Goal: Obtain resource: Obtain resource

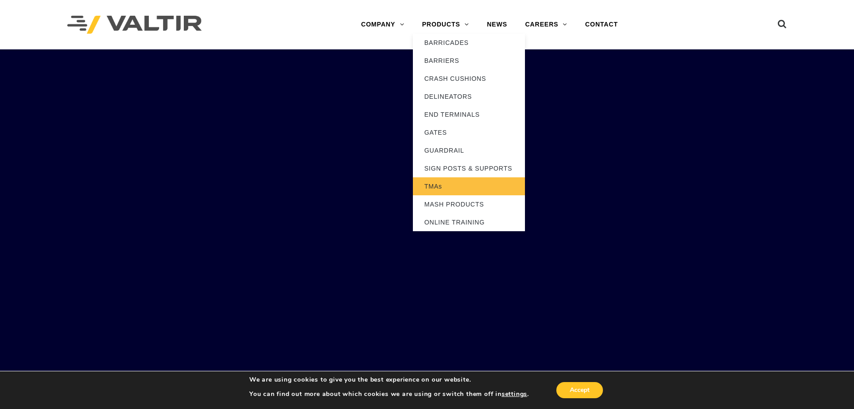
click at [434, 183] on link "TMAs" at bounding box center [469, 186] width 112 height 18
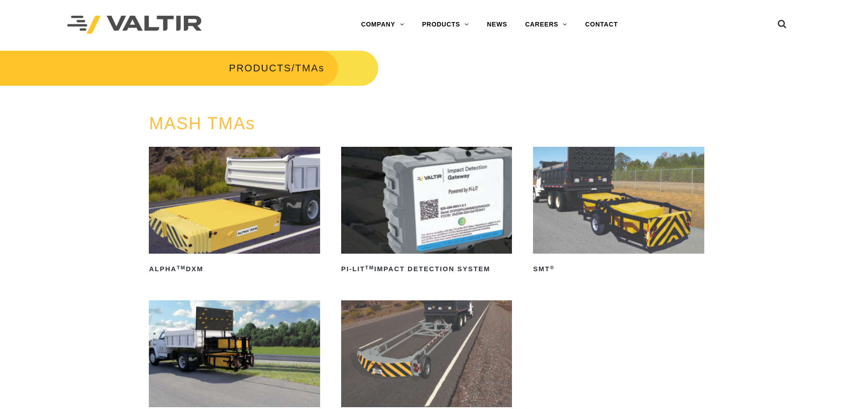
click at [207, 234] on img at bounding box center [234, 200] width 171 height 107
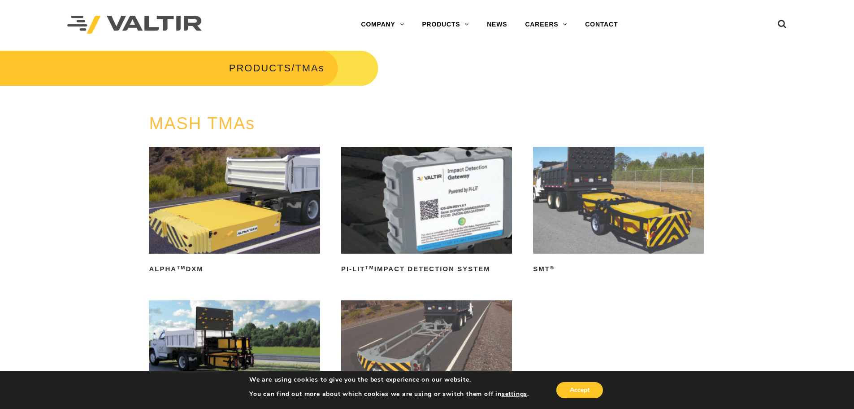
click at [207, 234] on img at bounding box center [234, 200] width 171 height 107
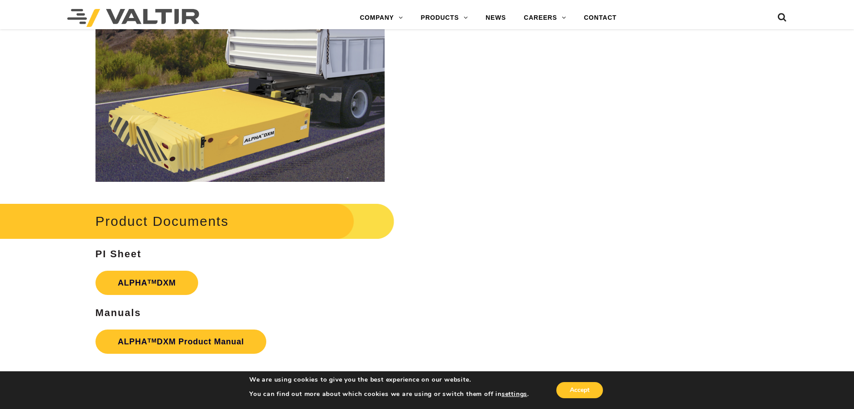
scroll to position [1256, 0]
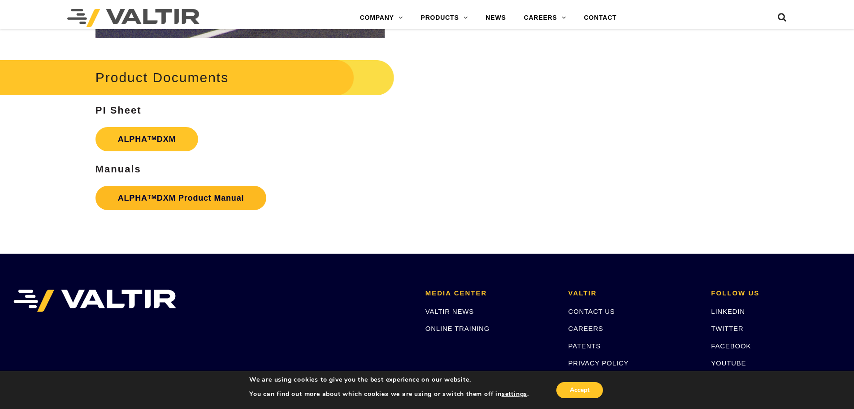
click at [191, 200] on link "ALPHA TM DXM Product Manual" at bounding box center [181, 198] width 171 height 24
